Goal: Navigation & Orientation: Find specific page/section

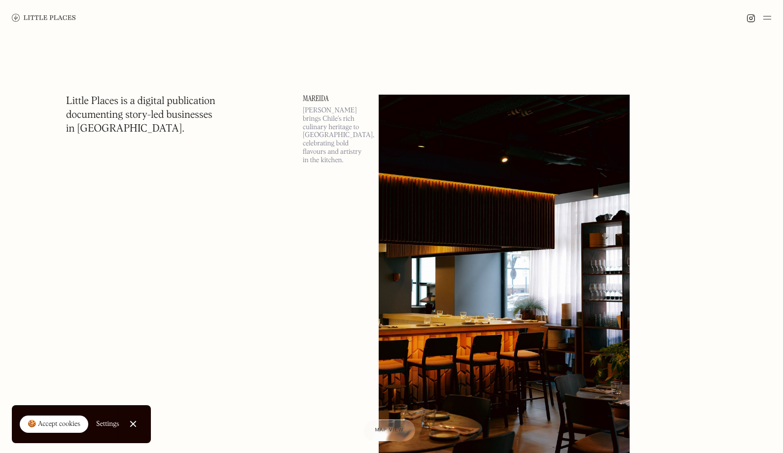
drag, startPoint x: 91, startPoint y: 19, endPoint x: 37, endPoint y: 19, distance: 53.8
click at [37, 19] on div at bounding box center [391, 18] width 783 height 36
drag, startPoint x: 10, startPoint y: 37, endPoint x: 43, endPoint y: 19, distance: 37.7
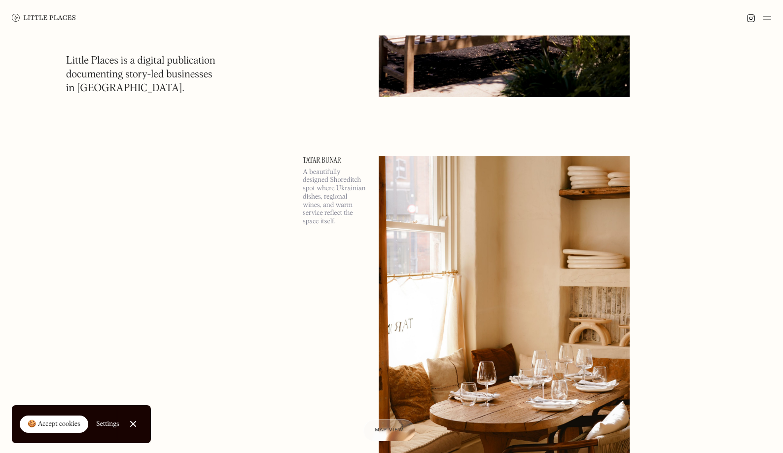
scroll to position [3312, 0]
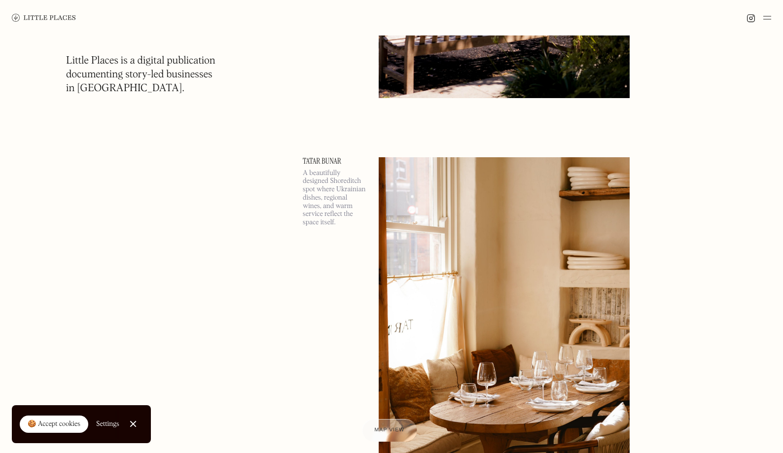
click at [394, 428] on span "Map view" at bounding box center [389, 431] width 30 height 6
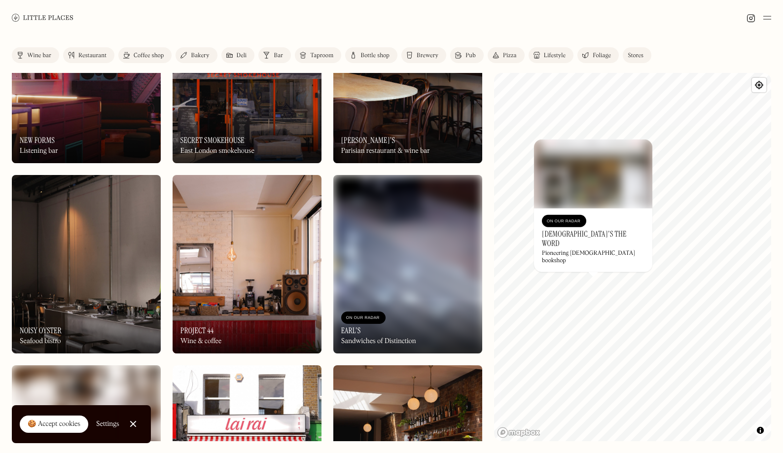
scroll to position [875, 0]
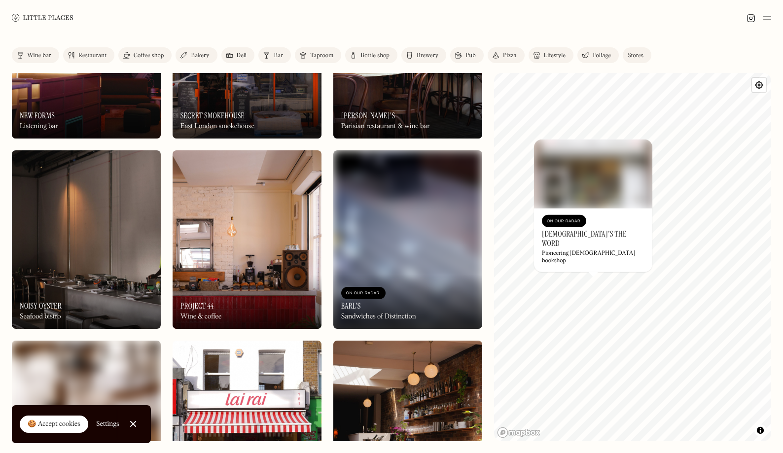
click at [240, 217] on img at bounding box center [247, 239] width 149 height 179
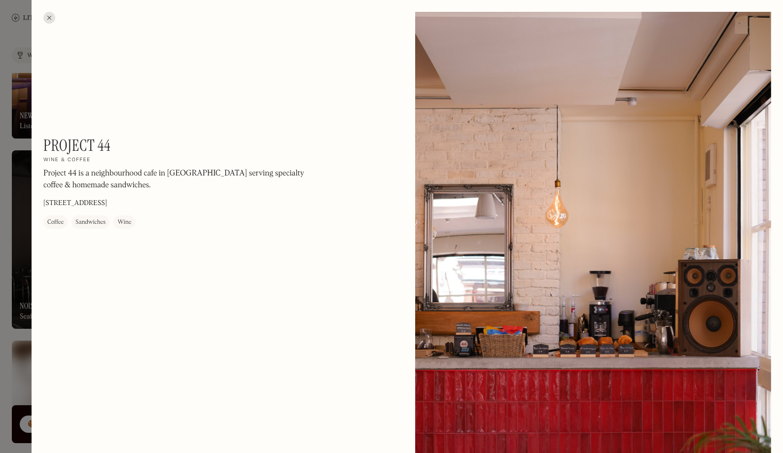
click at [50, 16] on div at bounding box center [49, 18] width 12 height 12
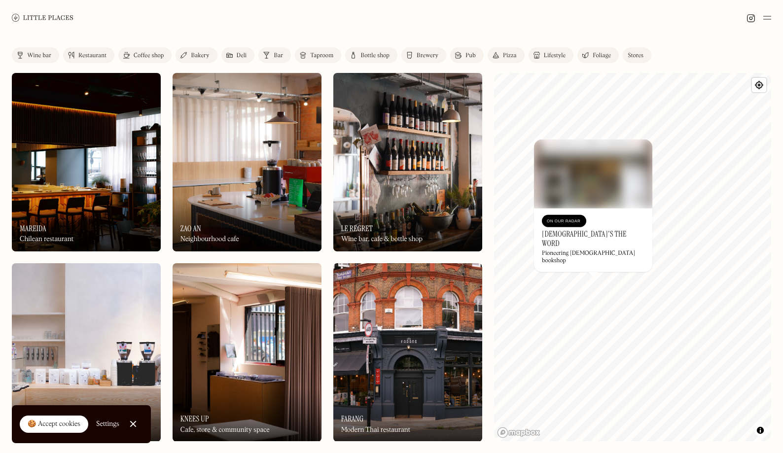
click at [238, 164] on img at bounding box center [247, 162] width 149 height 179
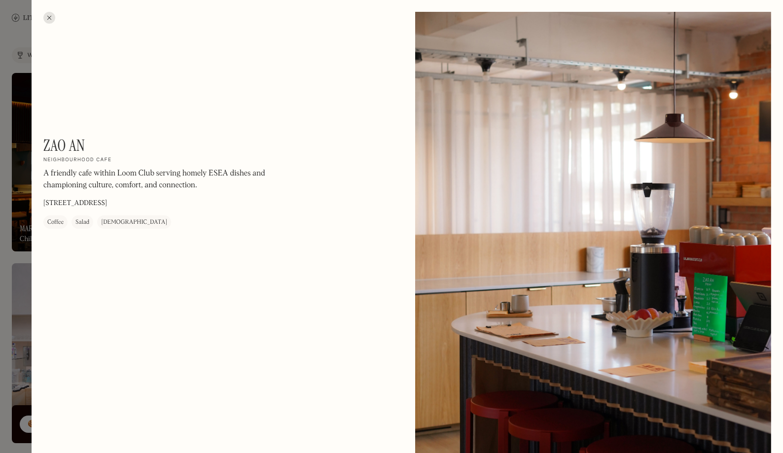
click at [48, 19] on div at bounding box center [49, 18] width 12 height 12
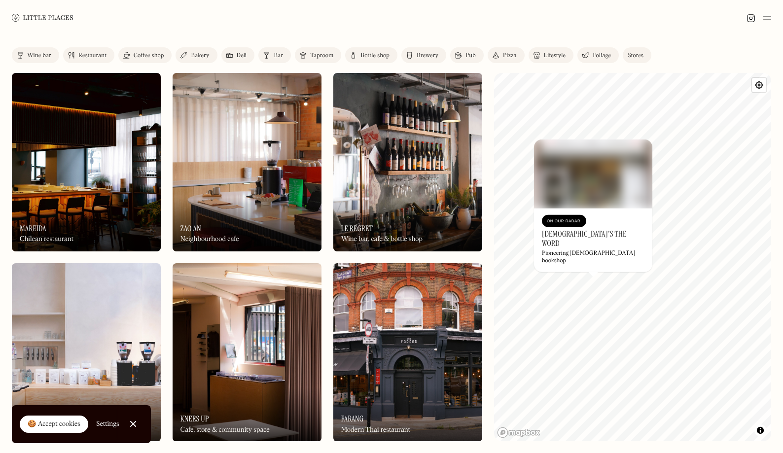
click at [39, 17] on img at bounding box center [43, 17] width 62 height 7
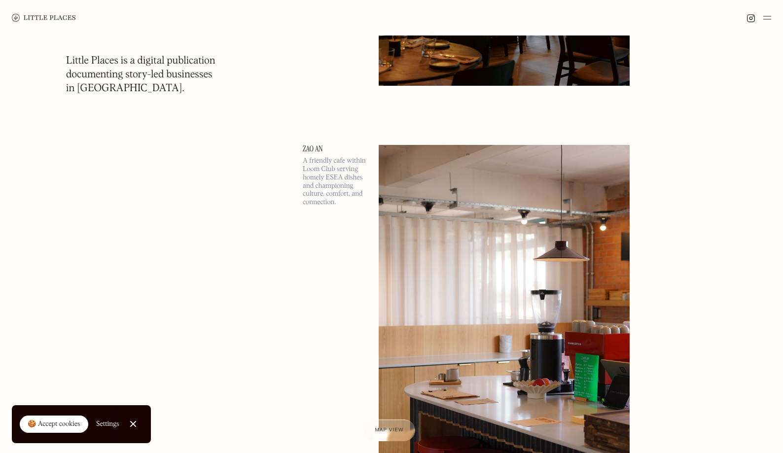
scroll to position [373, 0]
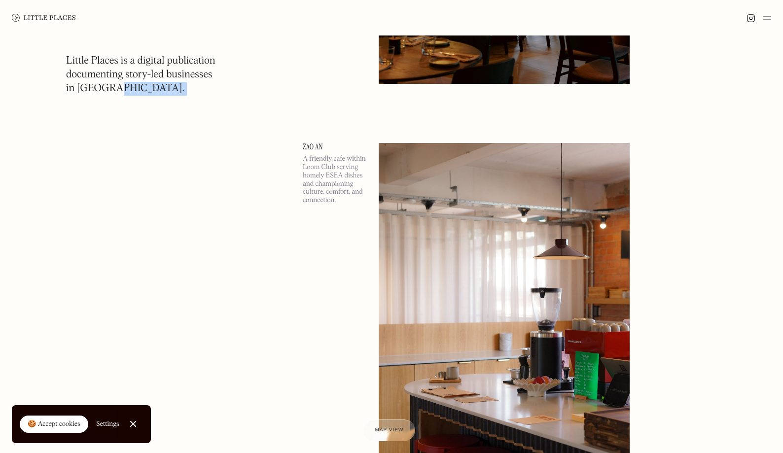
drag, startPoint x: 65, startPoint y: 58, endPoint x: 124, endPoint y: 88, distance: 66.4
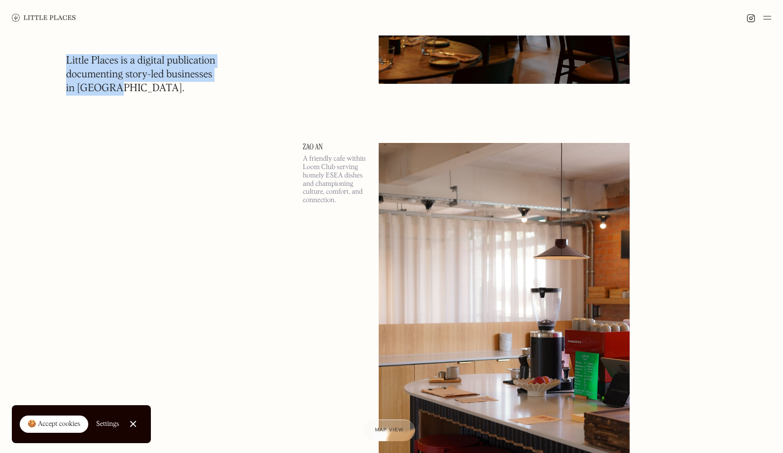
drag, startPoint x: 124, startPoint y: 88, endPoint x: 67, endPoint y: 60, distance: 64.0
click at [67, 60] on h1 "Little Places is a digital publication documenting story-led businesses in [GEO…" at bounding box center [140, 74] width 149 height 41
copy h1 "Little Places is a digital publication documenting story-led businesses in [GEO…"
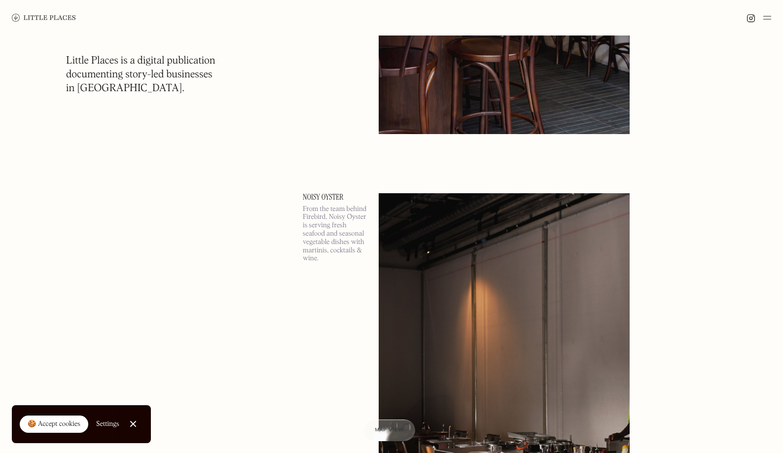
scroll to position [5823, 0]
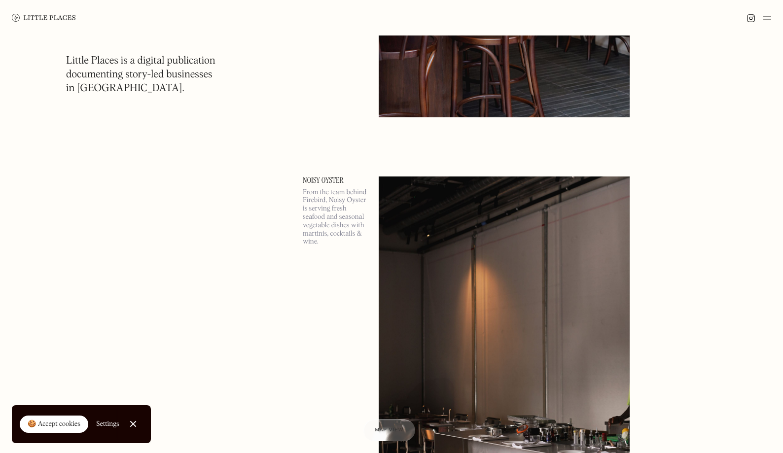
drag, startPoint x: 301, startPoint y: 106, endPoint x: 316, endPoint y: 73, distance: 36.2
